Goal: Information Seeking & Learning: Learn about a topic

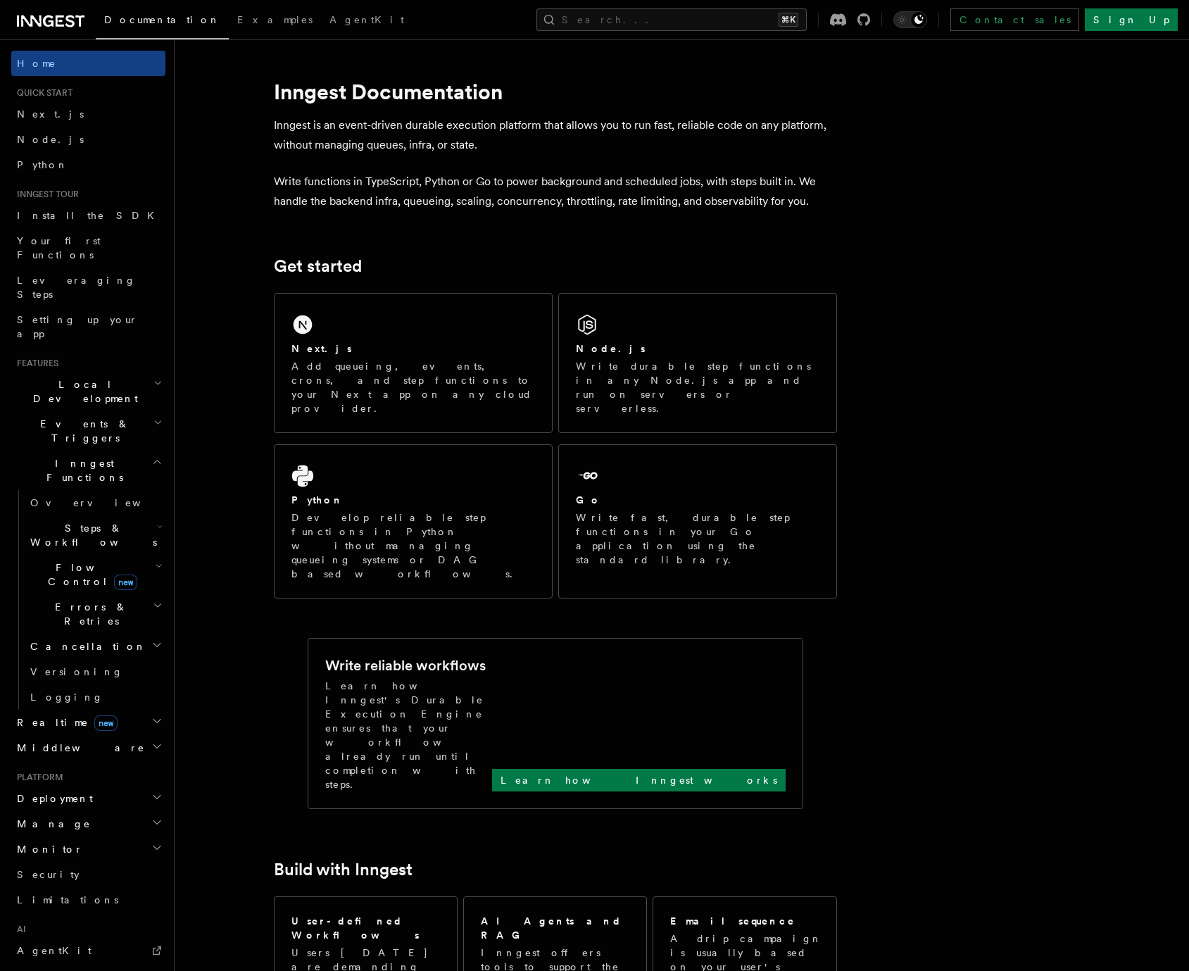
click at [116, 515] on h2 "Steps & Workflows" at bounding box center [95, 534] width 141 height 39
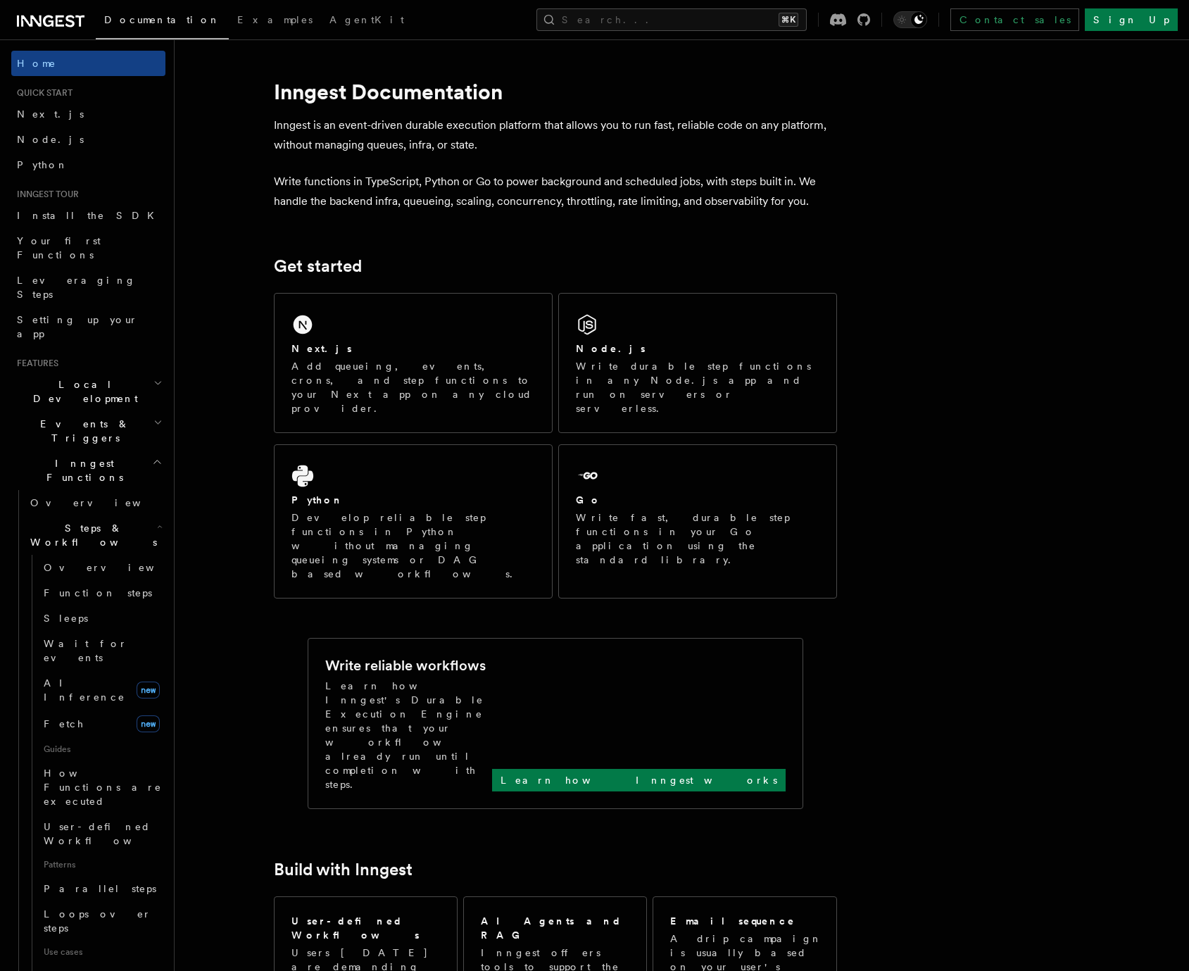
click at [116, 515] on h2 "Steps & Workflows" at bounding box center [95, 534] width 141 height 39
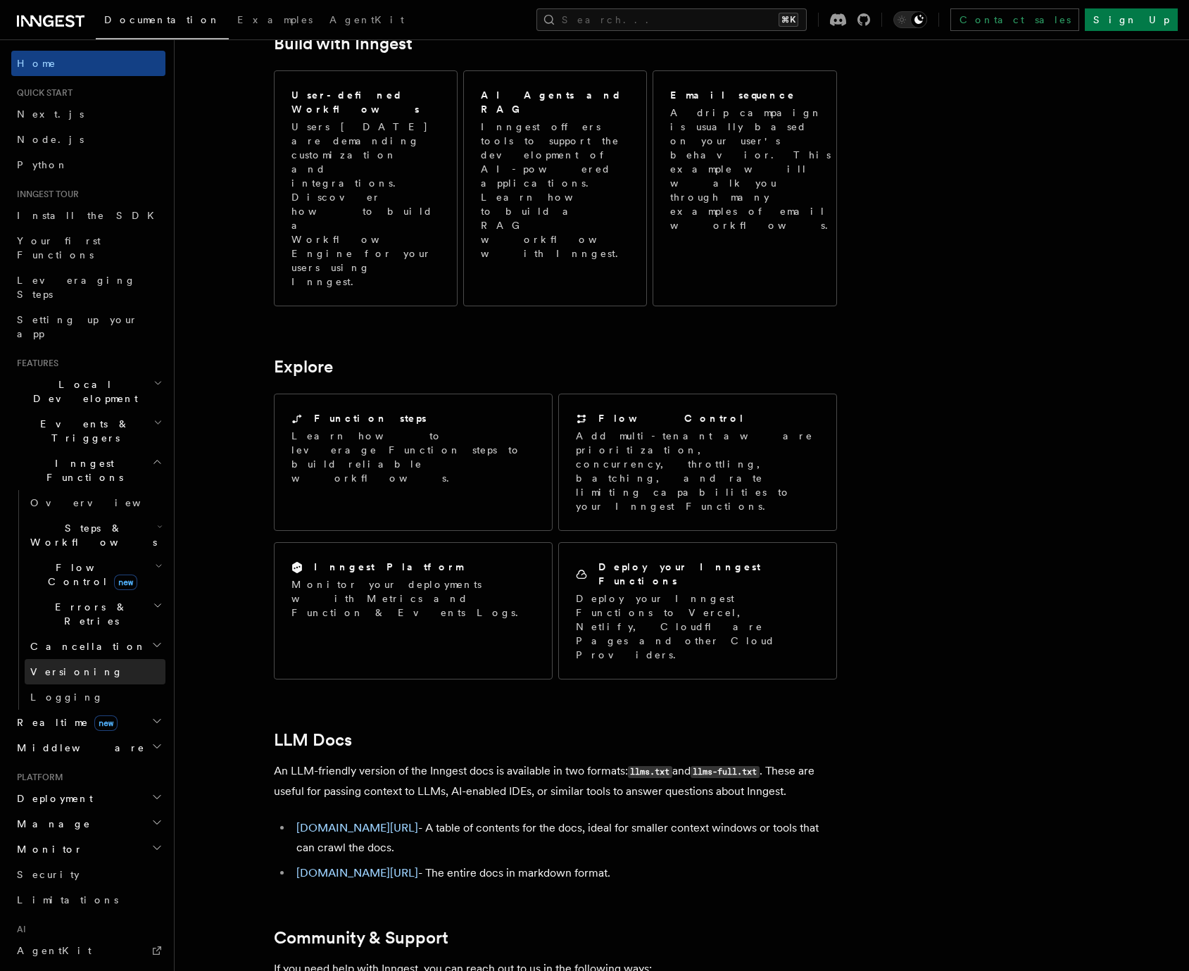
scroll to position [156, 0]
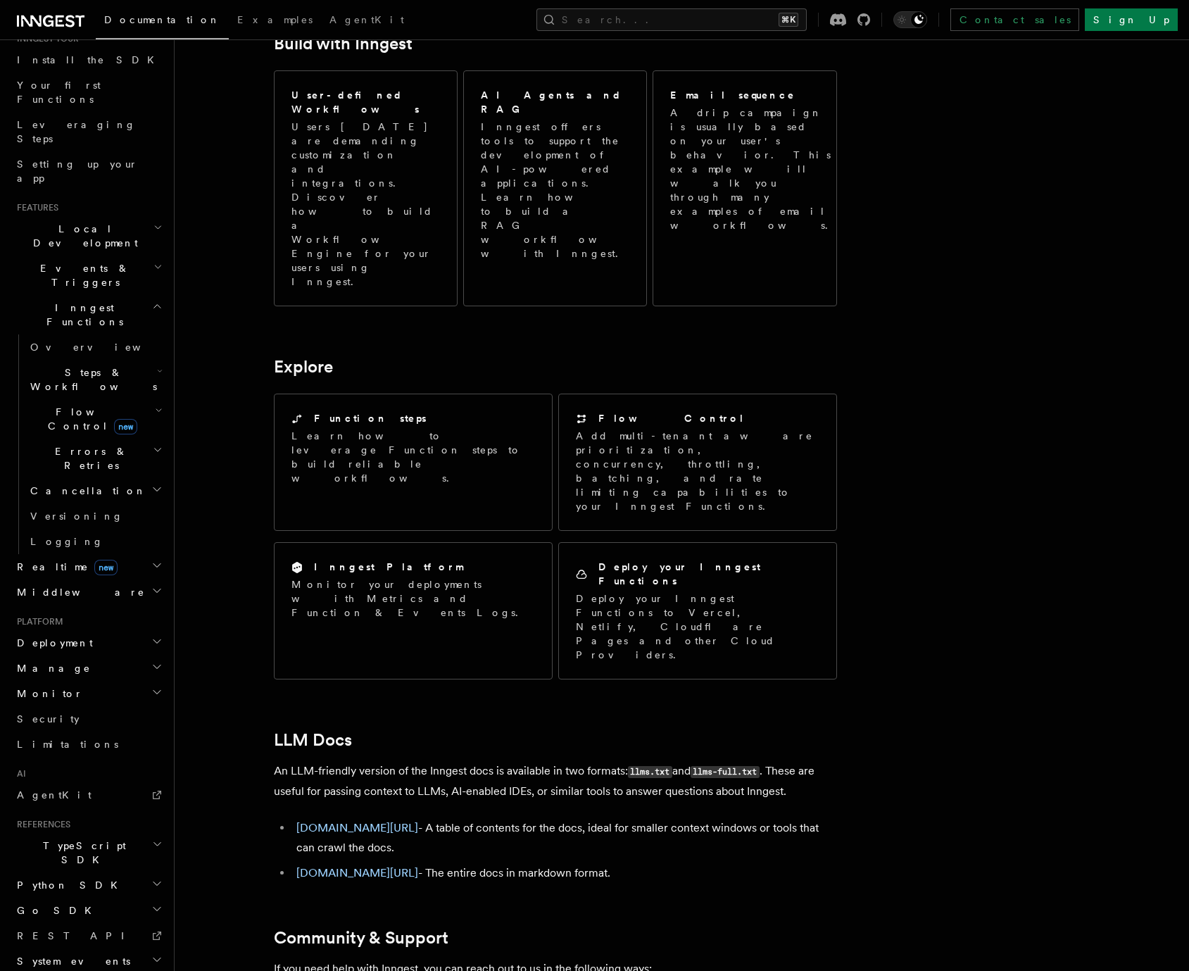
click at [76, 838] on span "TypeScript SDK" at bounding box center [81, 852] width 141 height 28
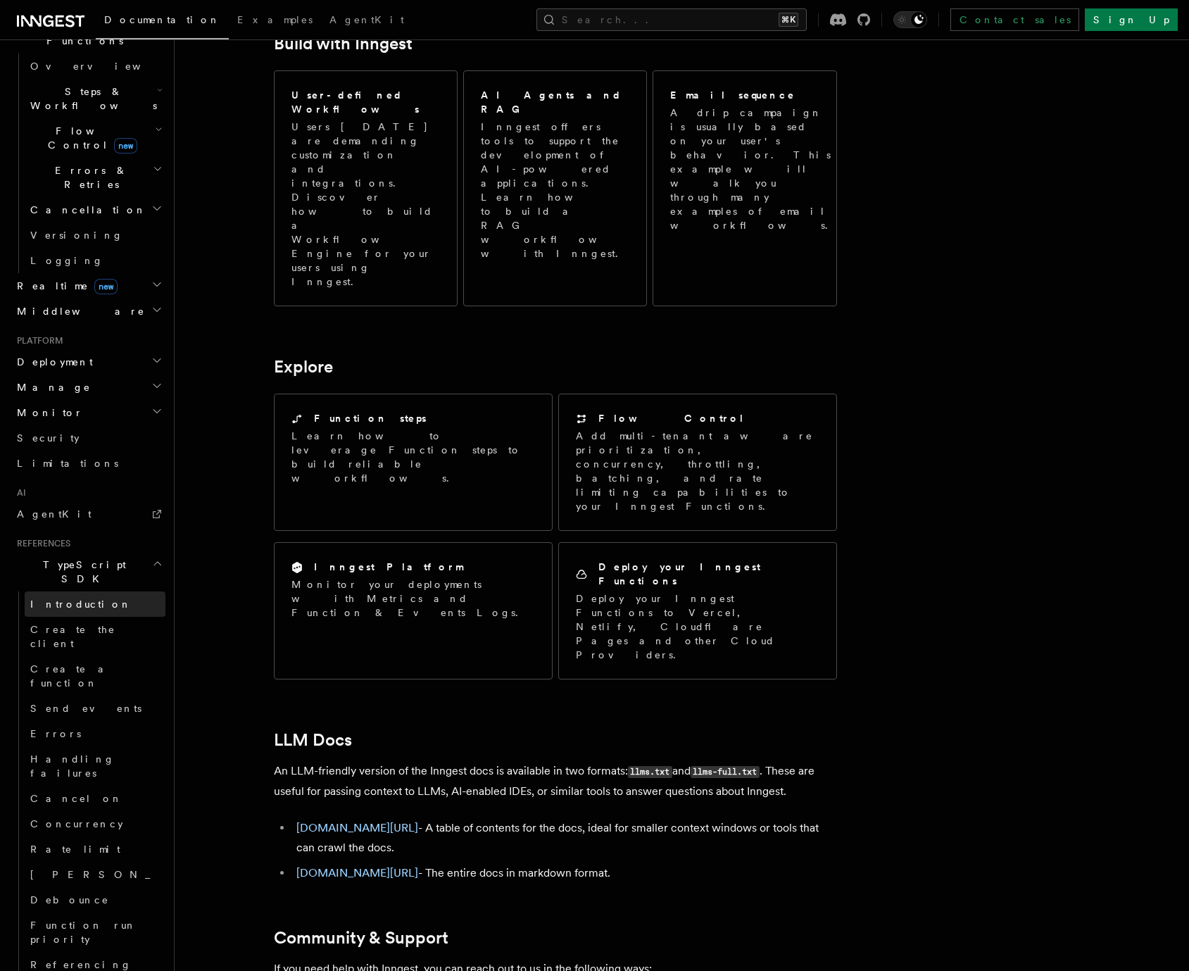
click at [102, 591] on link "Introduction" at bounding box center [95, 603] width 141 height 25
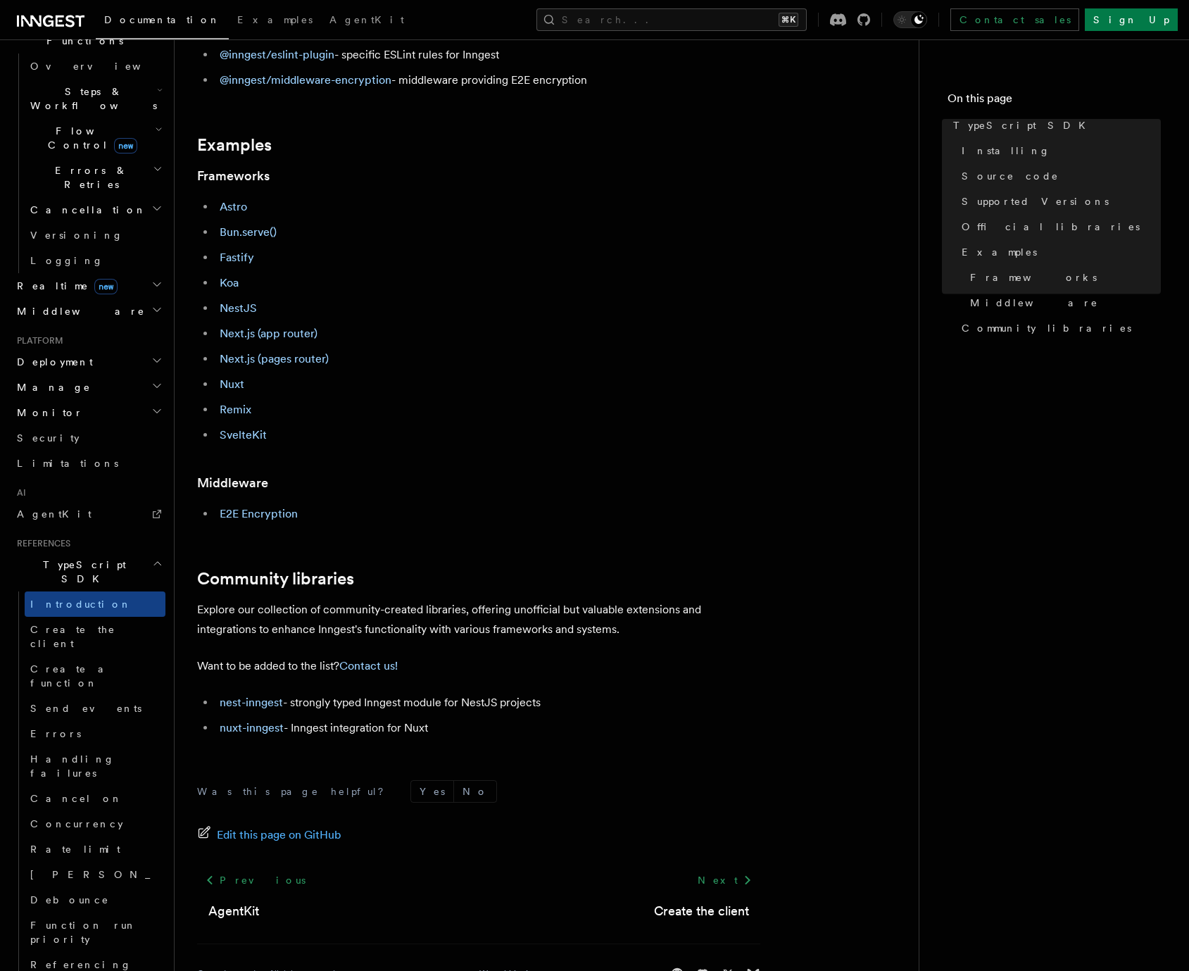
scroll to position [536, 0]
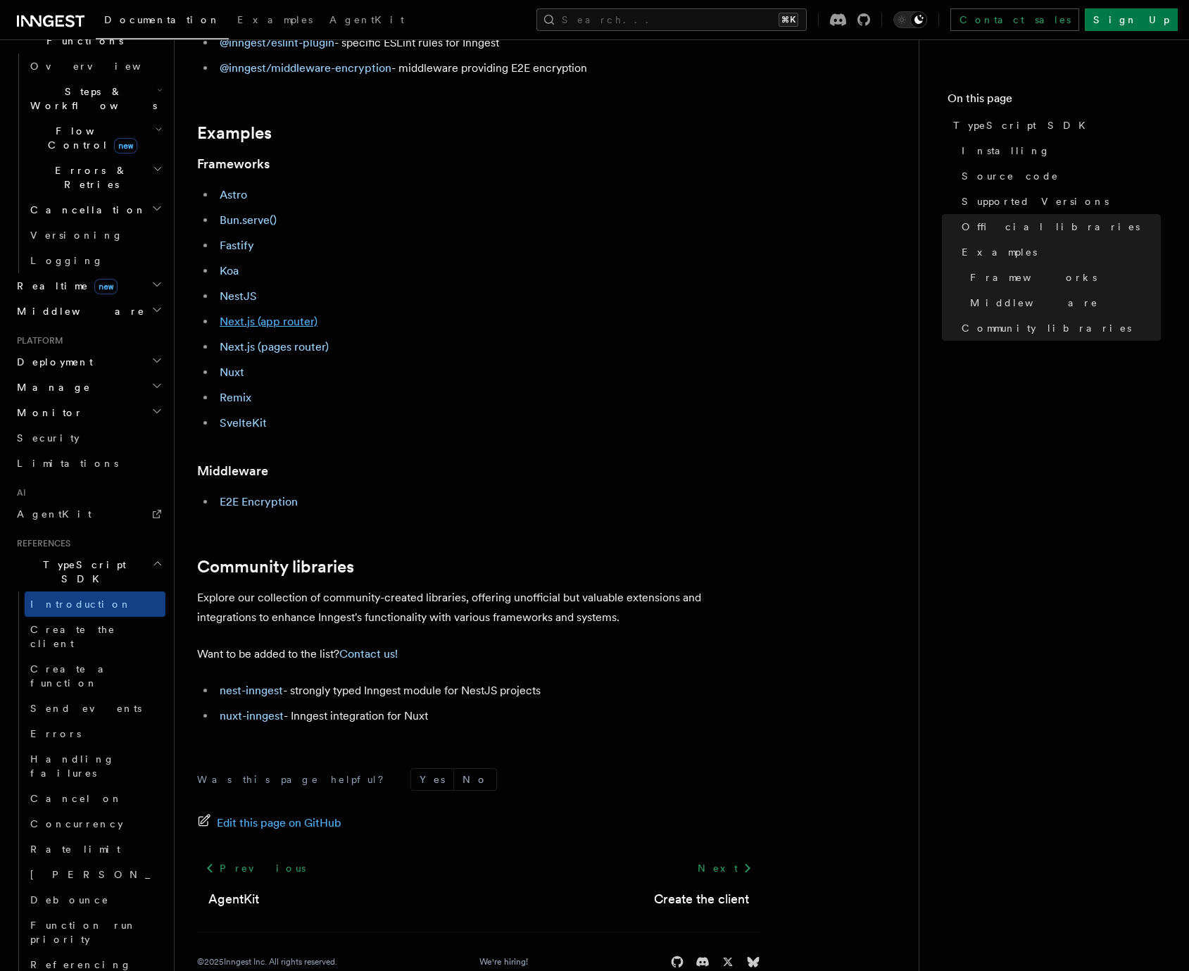
click at [256, 324] on link "Next.js (app router)" at bounding box center [269, 321] width 98 height 13
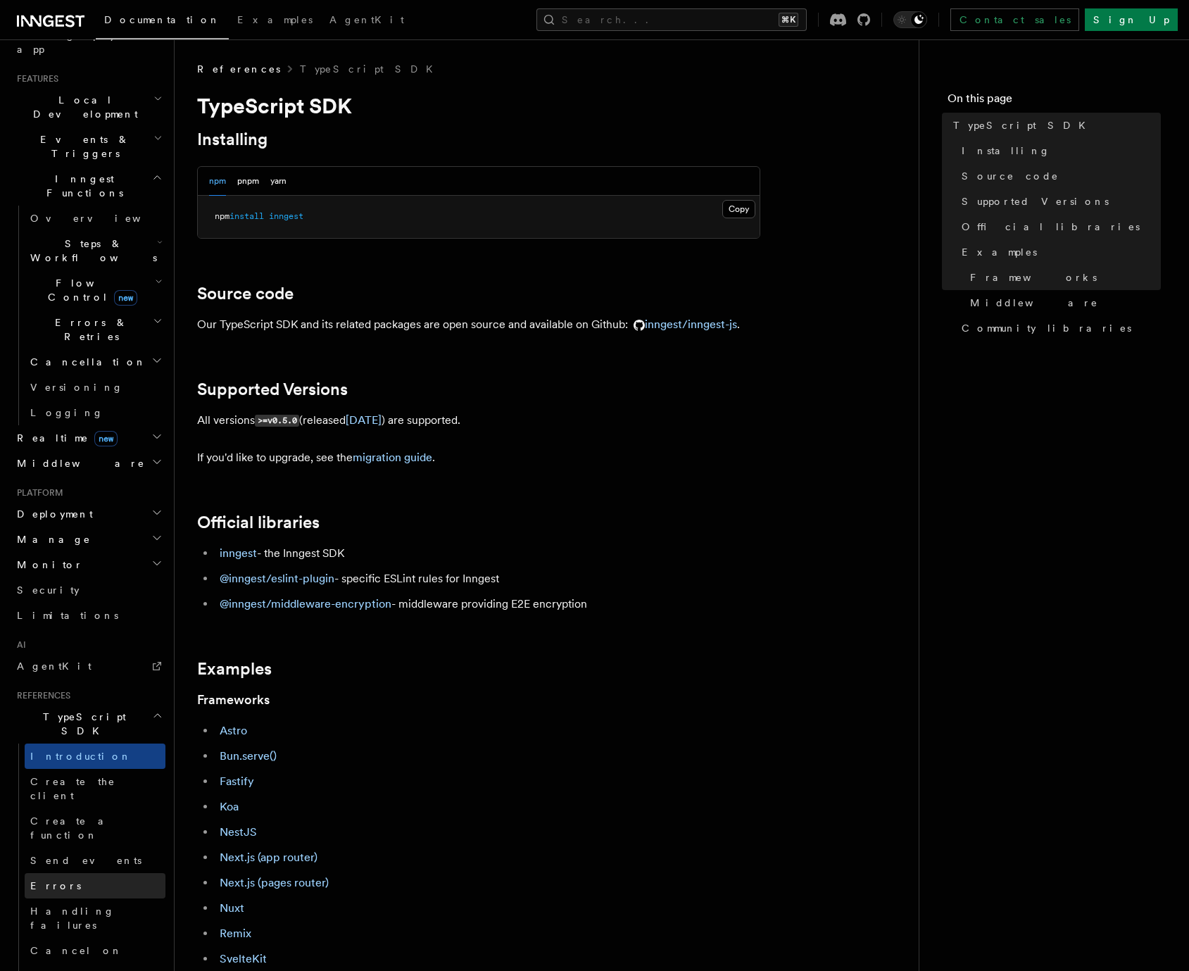
scroll to position [452, 0]
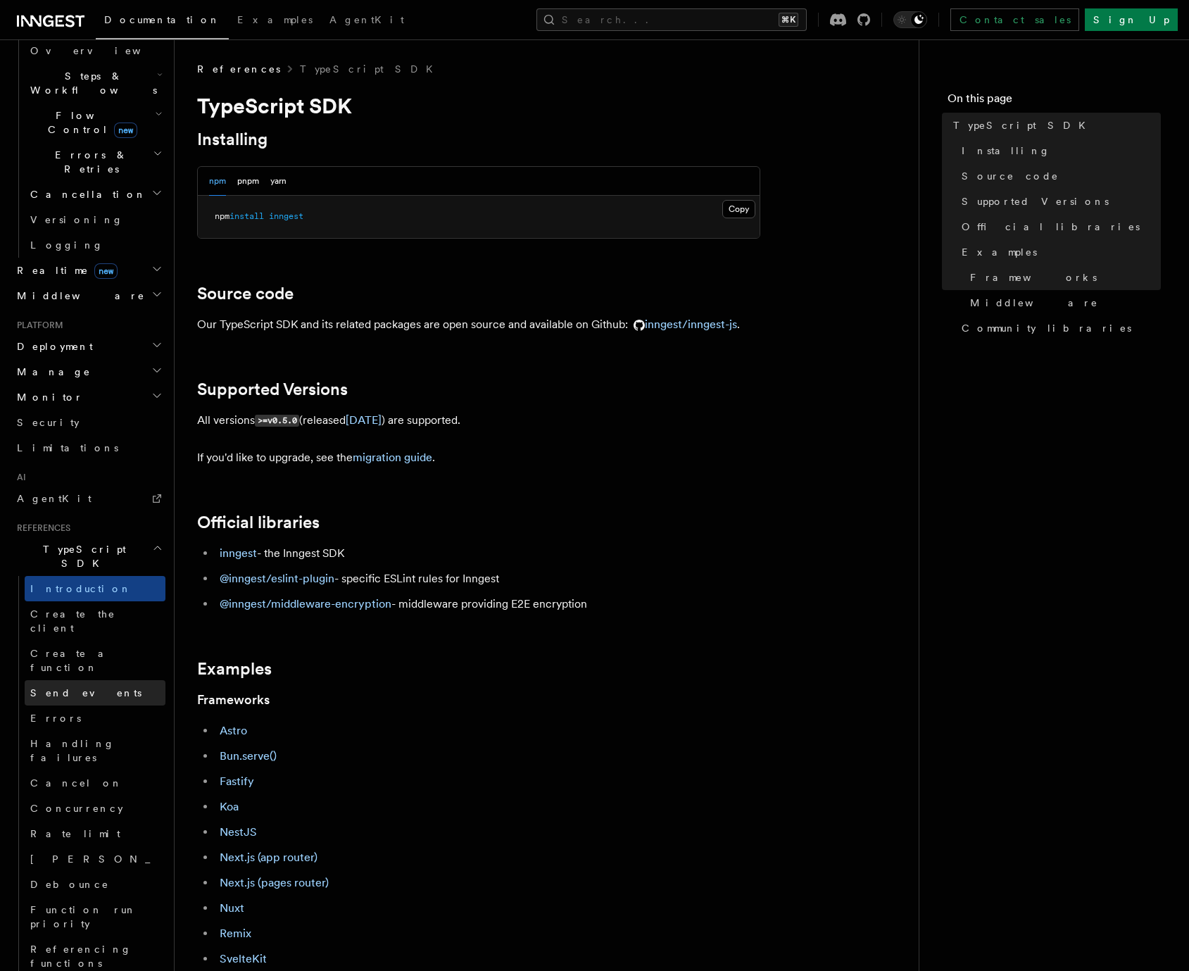
click at [94, 680] on link "Send events" at bounding box center [95, 692] width 141 height 25
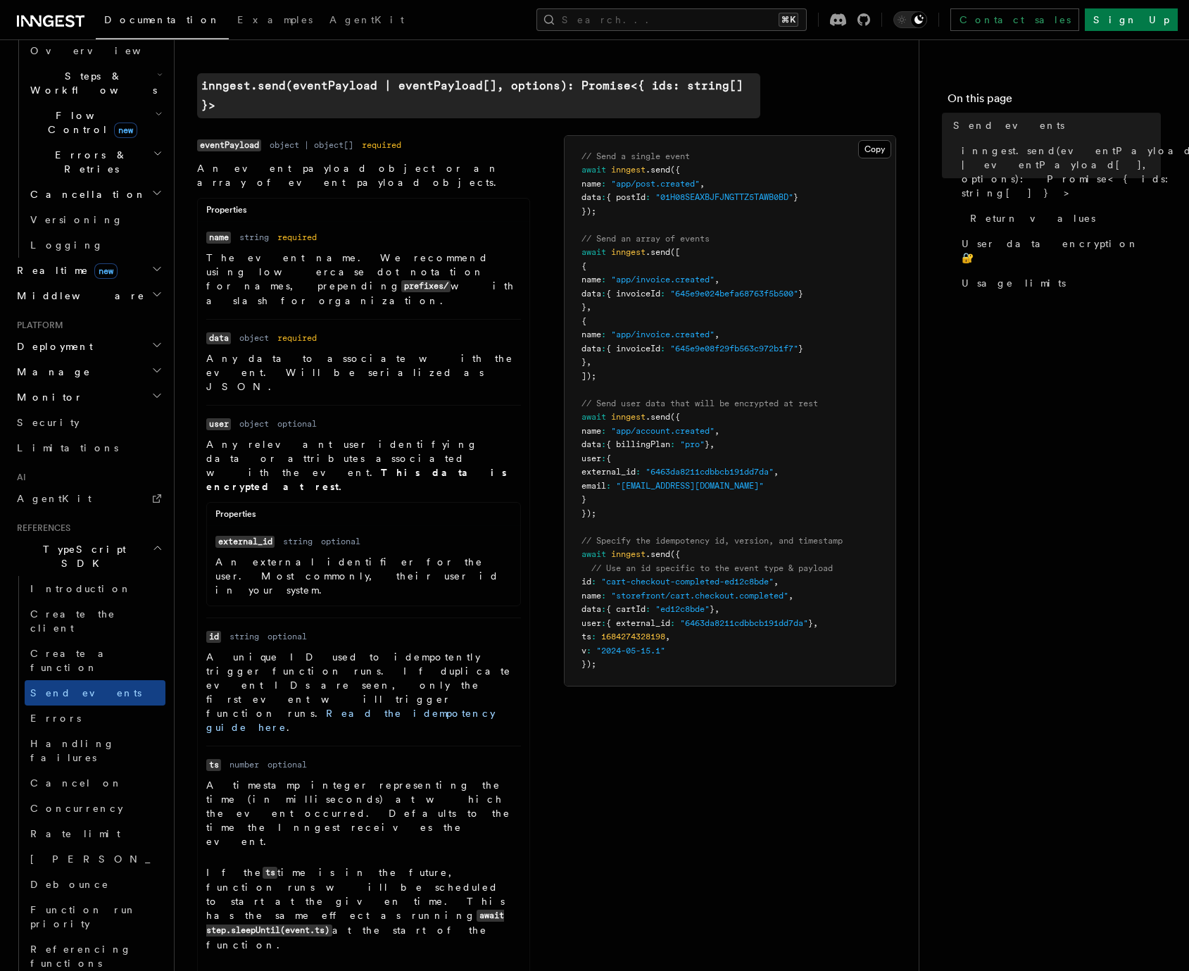
scroll to position [459, 0]
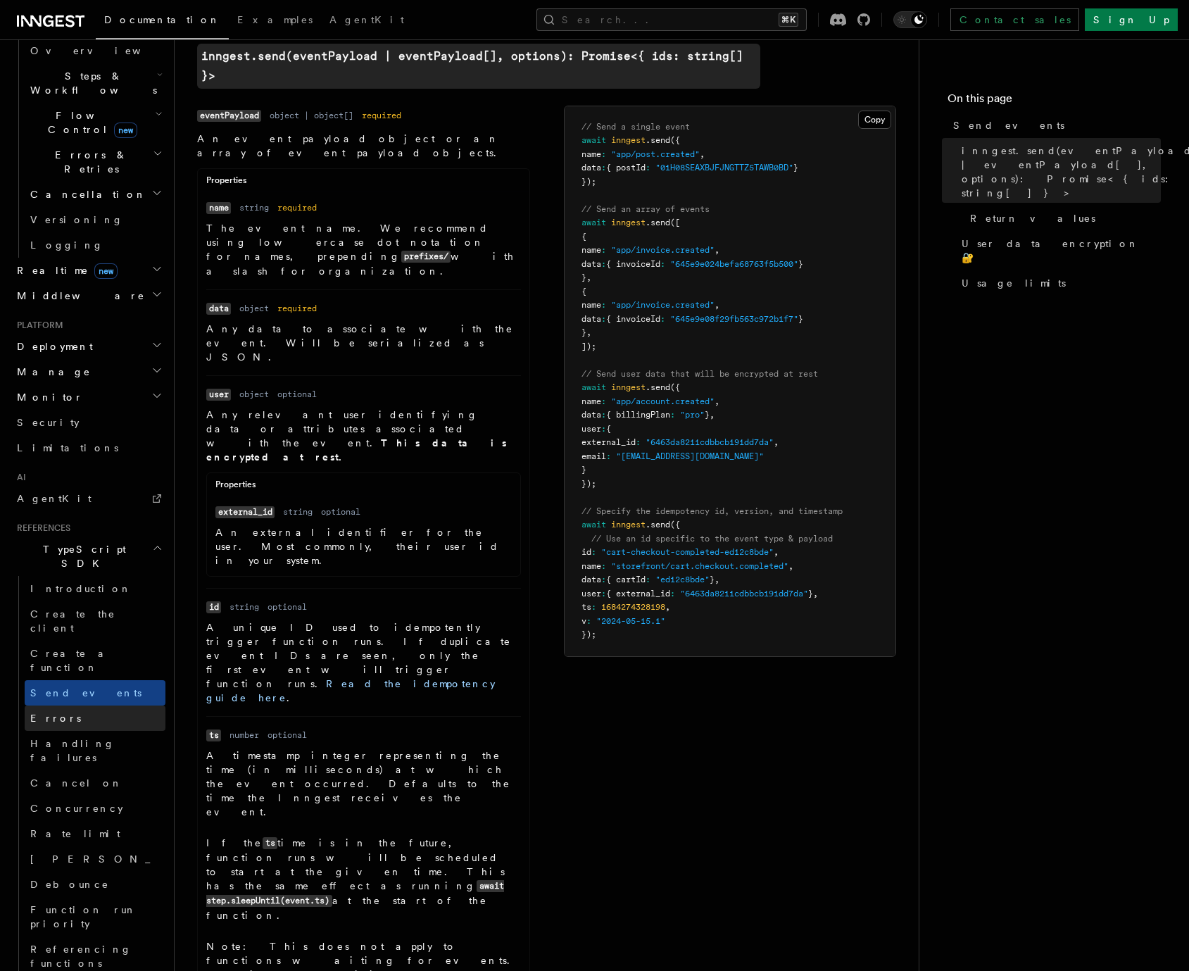
click at [92, 705] on link "Errors" at bounding box center [95, 717] width 141 height 25
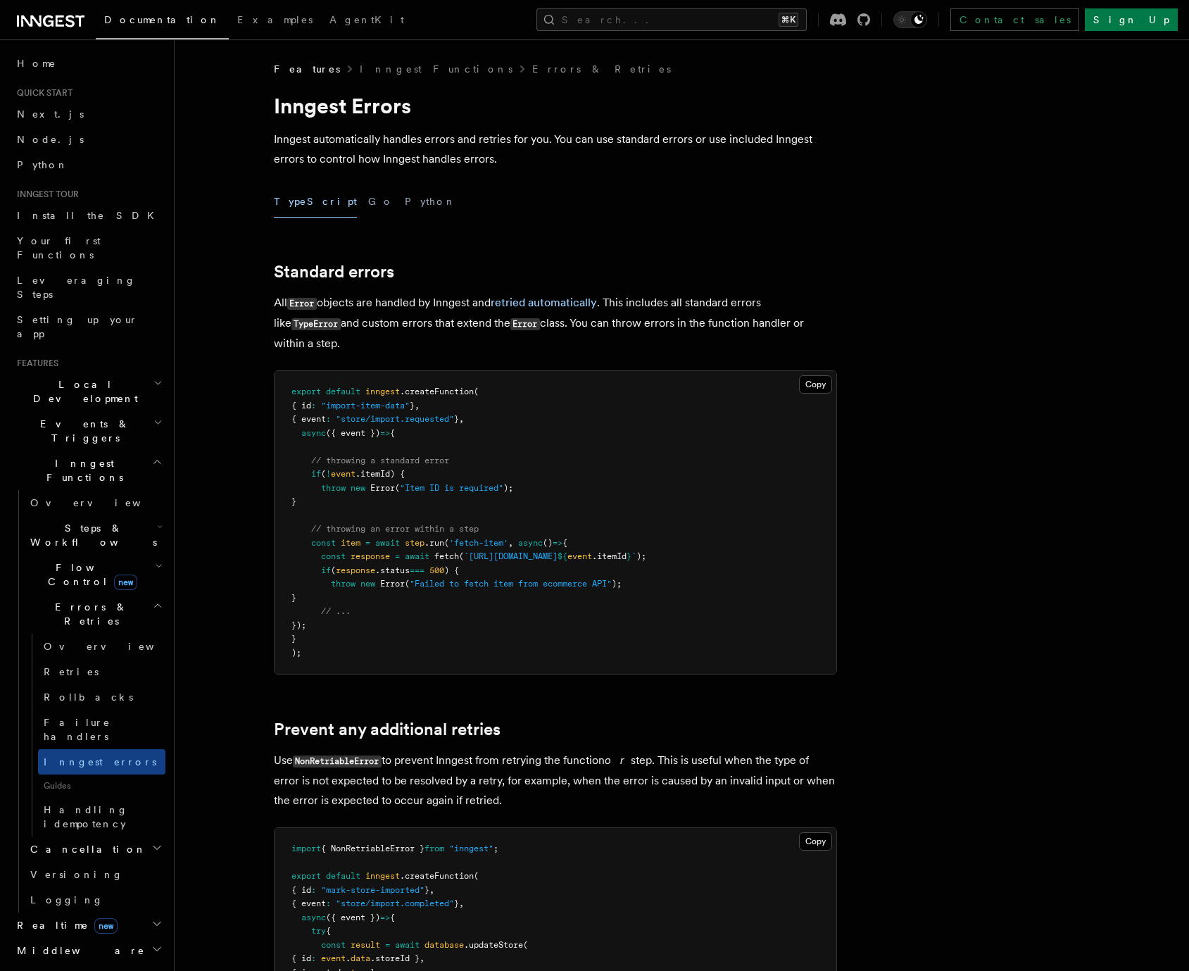
click at [86, 600] on span "Errors & Retries" at bounding box center [89, 614] width 128 height 28
click at [108, 450] on h2 "Inngest Functions" at bounding box center [88, 469] width 154 height 39
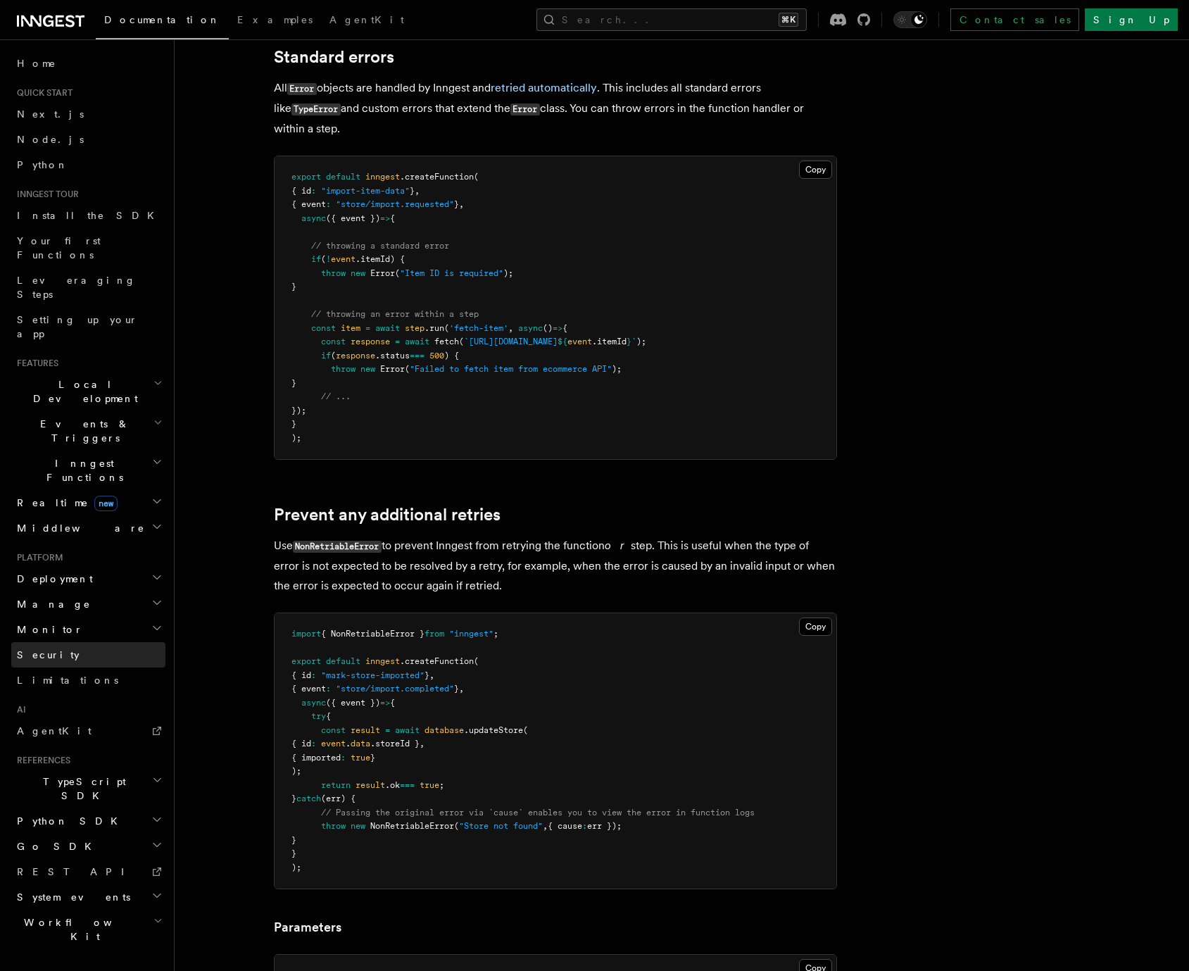
scroll to position [364, 0]
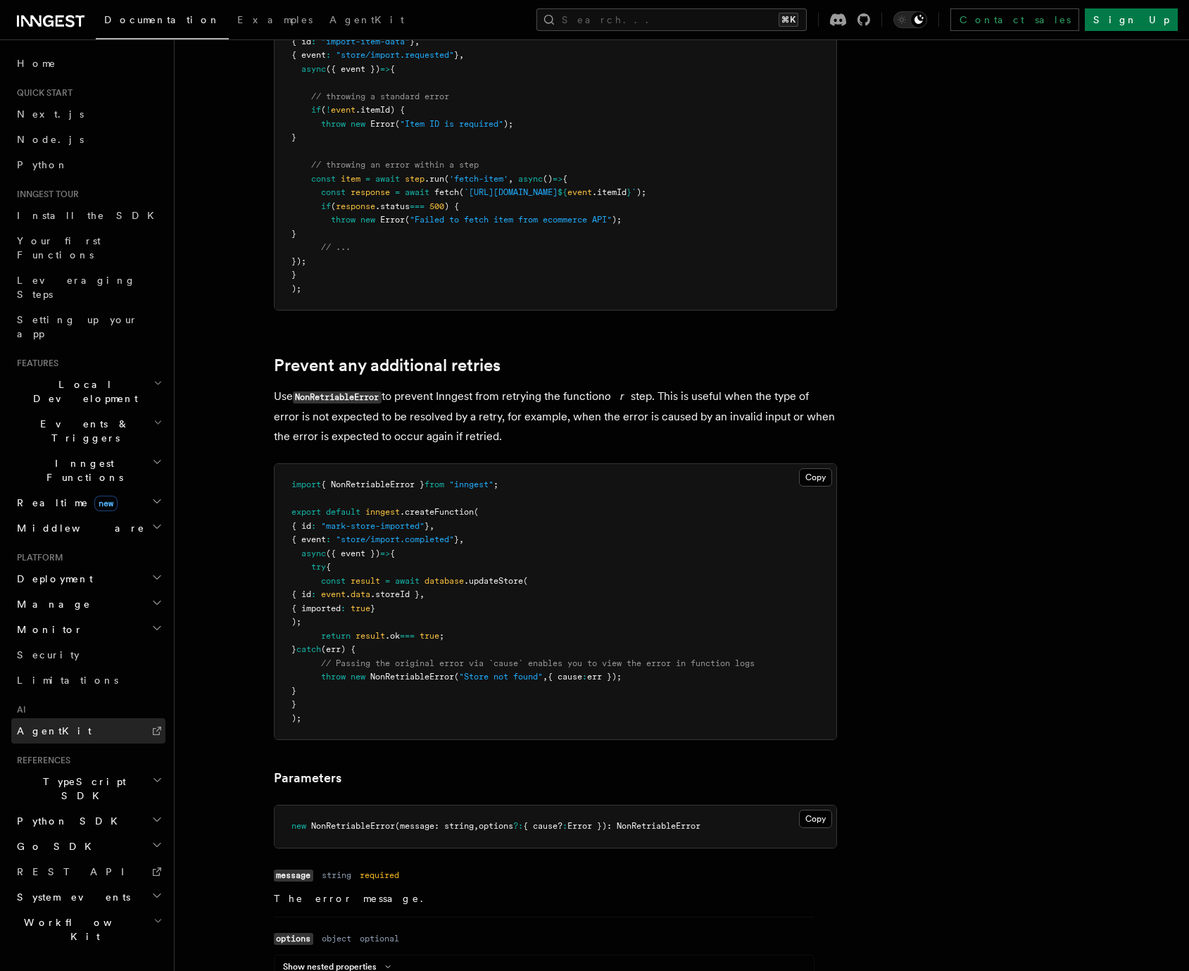
click at [111, 718] on link "AgentKit" at bounding box center [88, 730] width 154 height 25
